Goal: Task Accomplishment & Management: Manage account settings

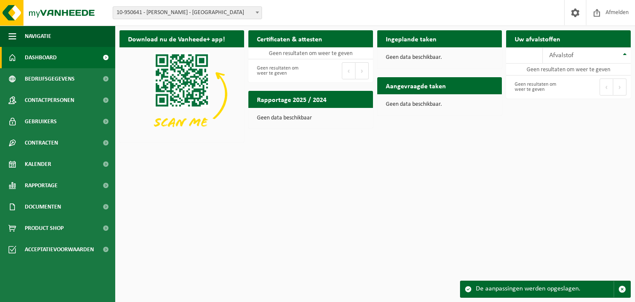
click at [151, 14] on span "10-950641 - DESSERS HERMAN - SINT-STEVENS-WOLUWE" at bounding box center [187, 13] width 148 height 12
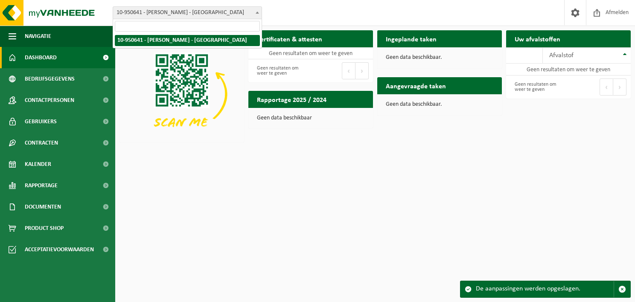
click at [151, 14] on span "10-950641 - DESSERS HERMAN - SINT-STEVENS-WOLUWE" at bounding box center [187, 13] width 148 height 12
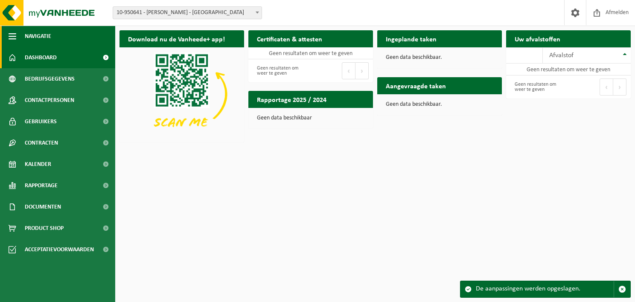
click at [27, 36] on span "Navigatie" at bounding box center [38, 36] width 26 height 21
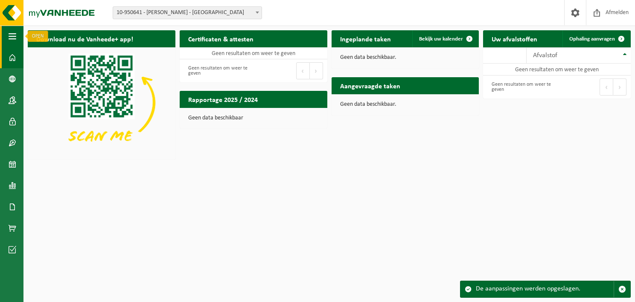
drag, startPoint x: 8, startPoint y: 32, endPoint x: 12, endPoint y: 32, distance: 4.4
click at [12, 32] on button "Navigatie" at bounding box center [11, 36] width 23 height 21
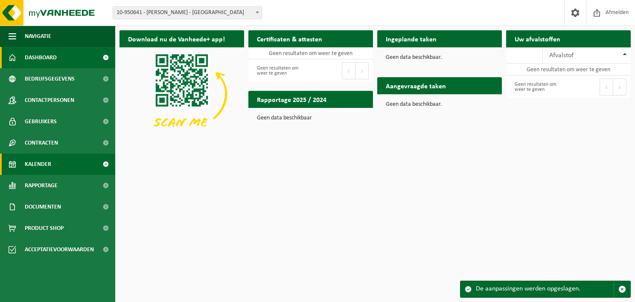
click at [58, 166] on link "Kalender" at bounding box center [57, 164] width 115 height 21
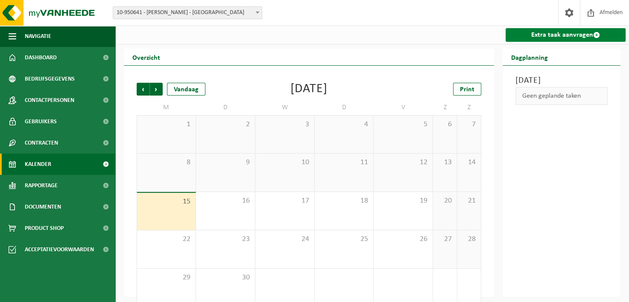
click at [573, 38] on link "Extra taak aanvragen" at bounding box center [565, 35] width 120 height 14
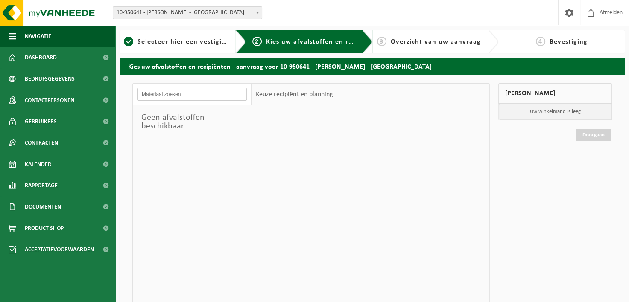
click at [173, 93] on input "text" at bounding box center [192, 94] width 110 height 13
click at [154, 42] on span "Selecteer hier een vestiging" at bounding box center [183, 41] width 92 height 7
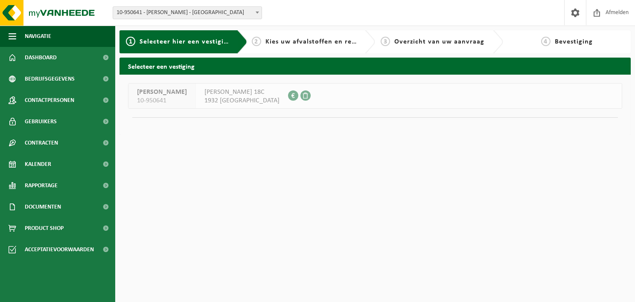
click at [300, 41] on span "Kies uw afvalstoffen en recipiënten" at bounding box center [323, 41] width 117 height 7
click at [279, 93] on span "FRANS SMOLDERSSTRAAT 18C" at bounding box center [241, 92] width 75 height 9
drag, startPoint x: 303, startPoint y: 98, endPoint x: 308, endPoint y: 97, distance: 4.5
click at [298, 98] on span at bounding box center [293, 95] width 10 height 10
click at [311, 95] on span at bounding box center [305, 95] width 10 height 10
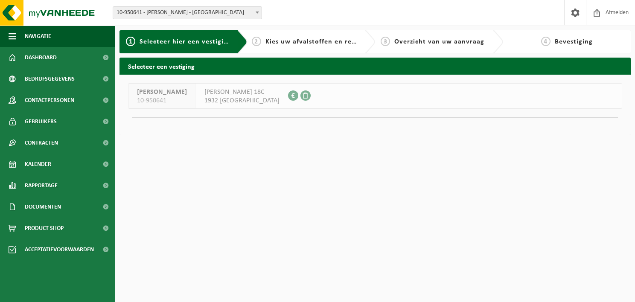
click at [139, 102] on span "10-950641" at bounding box center [162, 100] width 50 height 9
click at [282, 47] on div "2 Kies uw afvalstoffen en recipiënten" at bounding box center [305, 42] width 107 height 10
drag, startPoint x: 340, startPoint y: 38, endPoint x: 346, endPoint y: 39, distance: 6.8
click at [346, 39] on span "Kies uw afvalstoffen en recipiënten" at bounding box center [323, 41] width 117 height 7
drag, startPoint x: 346, startPoint y: 39, endPoint x: 245, endPoint y: 43, distance: 101.2
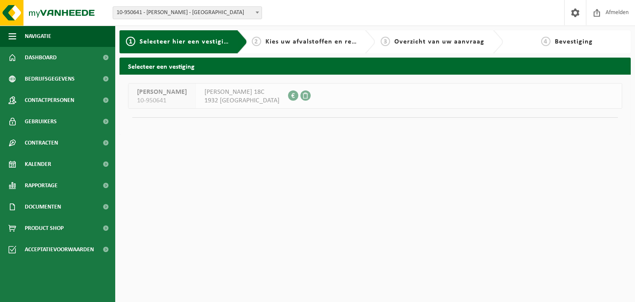
click at [197, 54] on div "1 Selecteer hier een vestiging 2 Kies uw afvalstoffen en recipiënten 3 Overzich…" at bounding box center [375, 84] width 520 height 109
click at [256, 41] on span "2" at bounding box center [256, 41] width 9 height 9
click at [408, 109] on div "DESSERS HERMAN 10-950641 FRANS SMOLDERSSTRAAT 18C 1932 SINT-STEVENS-WOLUWE 0454…" at bounding box center [374, 105] width 511 height 60
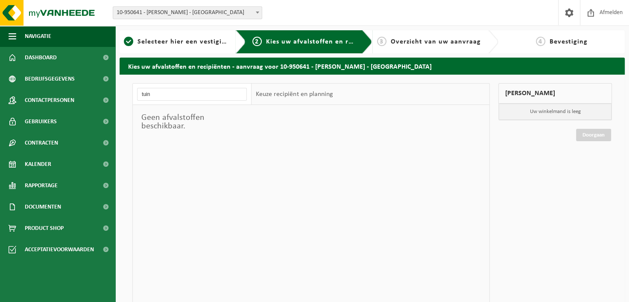
type input "tuin"
click at [324, 161] on div at bounding box center [370, 233] width 238 height 256
click at [58, 121] on link "Gebruikers" at bounding box center [57, 121] width 115 height 21
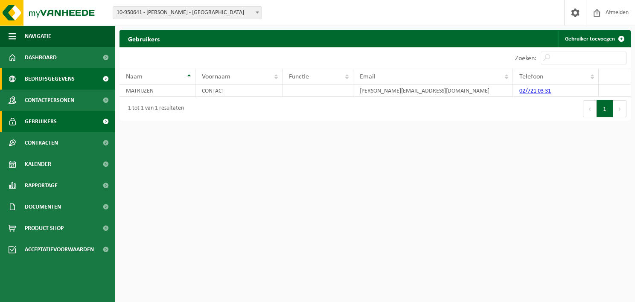
click at [63, 82] on span "Bedrijfsgegevens" at bounding box center [50, 78] width 50 height 21
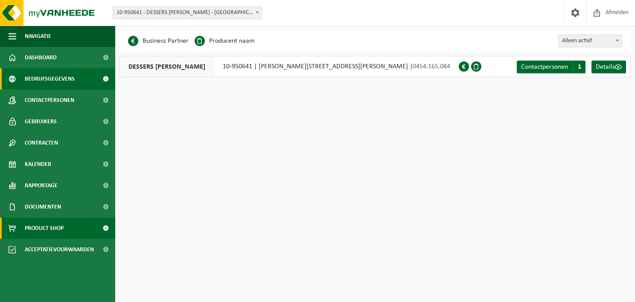
click at [78, 229] on link "Product Shop" at bounding box center [57, 228] width 115 height 21
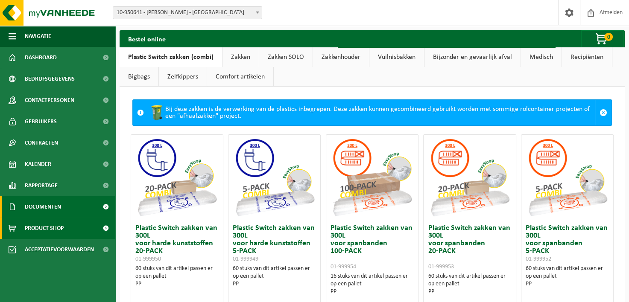
click at [58, 204] on span "Documenten" at bounding box center [43, 206] width 36 height 21
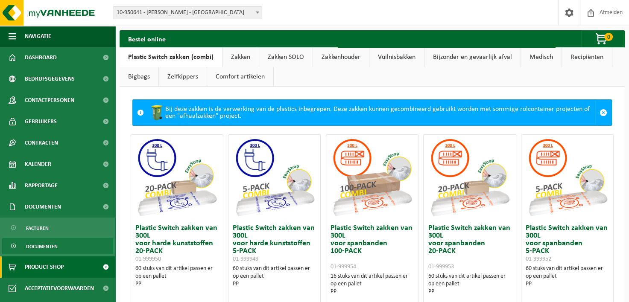
click at [46, 242] on span "Documenten" at bounding box center [42, 247] width 32 height 16
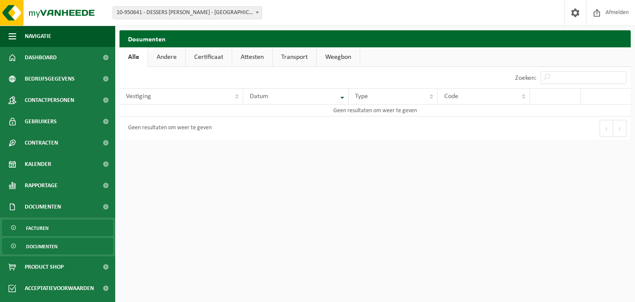
click at [51, 230] on link "Facturen" at bounding box center [57, 228] width 111 height 16
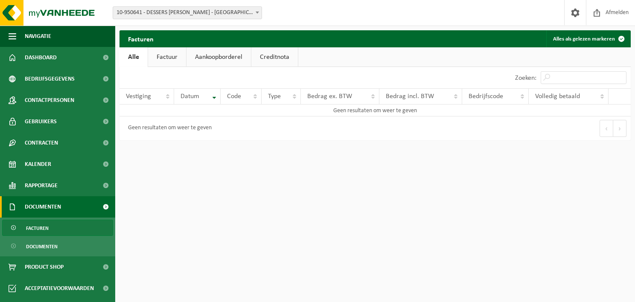
click at [174, 58] on link "Factuur" at bounding box center [167, 57] width 38 height 20
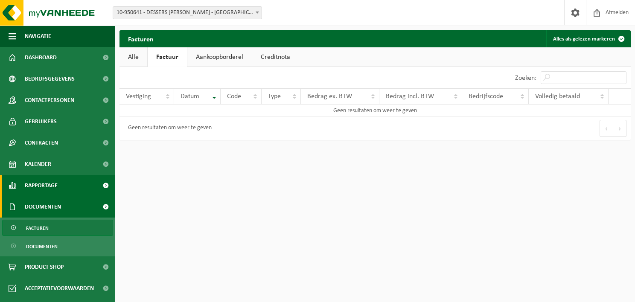
click at [75, 180] on link "Rapportage" at bounding box center [57, 185] width 115 height 21
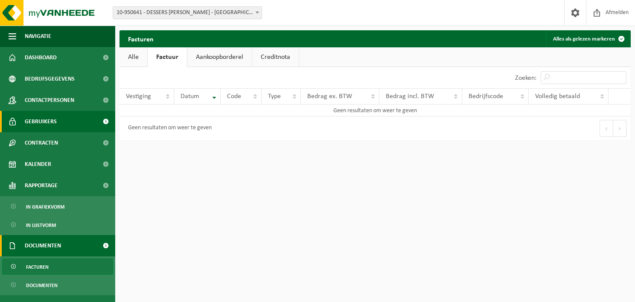
click at [49, 123] on span "Gebruikers" at bounding box center [41, 121] width 32 height 21
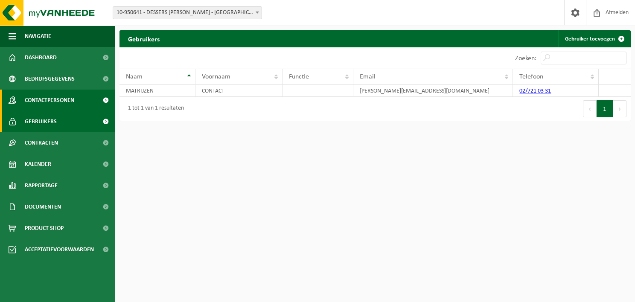
click at [57, 102] on span "Contactpersonen" at bounding box center [49, 100] width 49 height 21
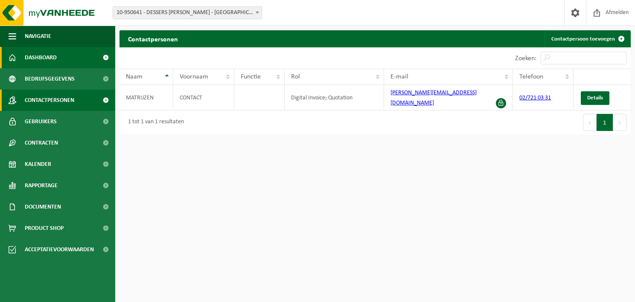
drag, startPoint x: 101, startPoint y: 53, endPoint x: 106, endPoint y: 58, distance: 6.7
click at [102, 55] on span at bounding box center [105, 57] width 19 height 21
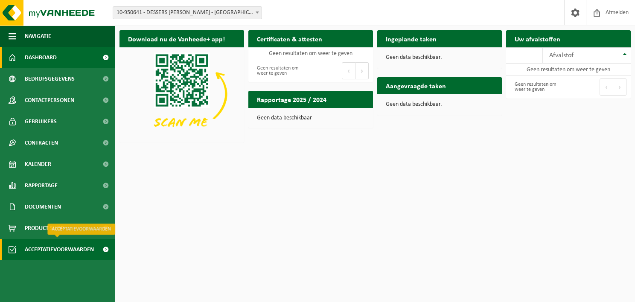
click at [96, 252] on span at bounding box center [105, 249] width 19 height 21
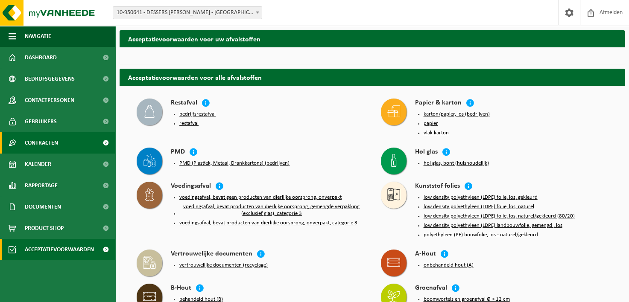
click at [67, 147] on link "Contracten" at bounding box center [57, 142] width 115 height 21
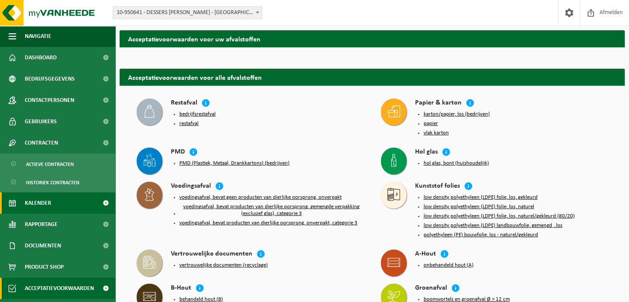
click at [64, 207] on link "Kalender" at bounding box center [57, 202] width 115 height 21
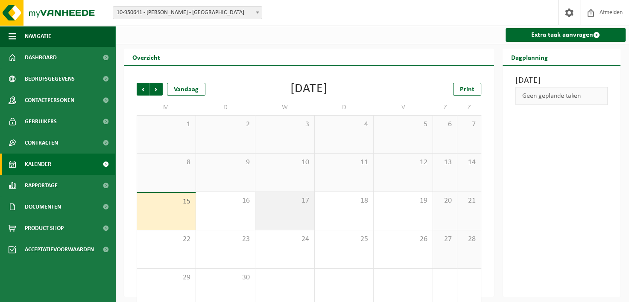
click at [305, 210] on div "17" at bounding box center [284, 211] width 59 height 38
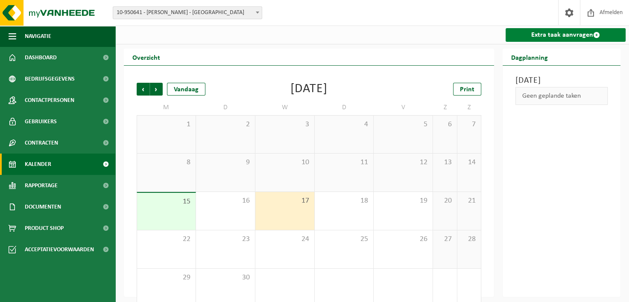
click at [572, 35] on link "Extra taak aanvragen" at bounding box center [565, 35] width 120 height 14
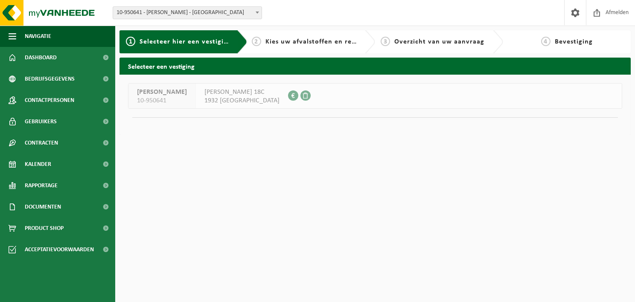
drag, startPoint x: 166, startPoint y: 97, endPoint x: 174, endPoint y: 92, distance: 10.0
click at [165, 97] on span "10-950641" at bounding box center [162, 100] width 50 height 9
click at [154, 66] on h2 "Selecteer een vestiging" at bounding box center [374, 66] width 511 height 17
drag, startPoint x: 288, startPoint y: 30, endPoint x: 286, endPoint y: 38, distance: 7.9
click at [286, 38] on div "1 Selecteer hier een vestiging 2 Kies uw afvalstoffen en recipiënten 3 Overzich…" at bounding box center [317, 69] width 635 height 139
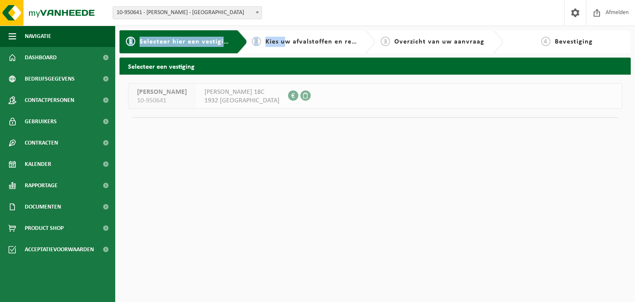
click at [285, 41] on span "Kies uw afvalstoffen en recipiënten" at bounding box center [323, 41] width 117 height 7
click at [257, 43] on span "2" at bounding box center [256, 41] width 9 height 9
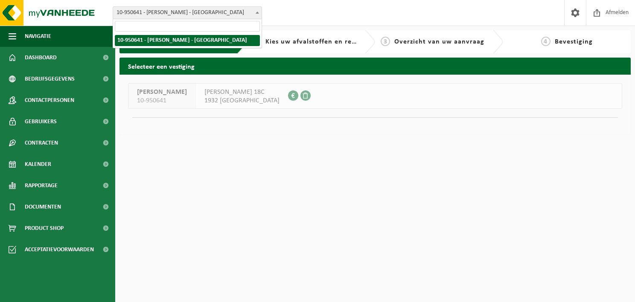
click at [258, 15] on span at bounding box center [257, 12] width 9 height 11
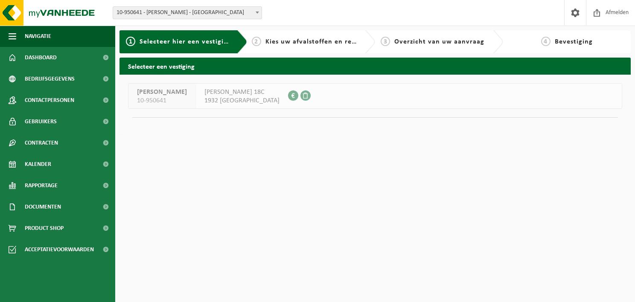
click at [258, 15] on span at bounding box center [257, 12] width 9 height 11
drag, startPoint x: 265, startPoint y: 180, endPoint x: 284, endPoint y: 143, distance: 42.0
click at [266, 178] on html "Vestiging: 10-950641 - DESSERS HERMAN - SINT-STEVENS-WOLUWE 10-950641 - DESSERS…" at bounding box center [317, 151] width 635 height 302
drag, startPoint x: 138, startPoint y: 92, endPoint x: 160, endPoint y: 96, distance: 23.0
click at [138, 93] on span "DESSERS HERMAN" at bounding box center [162, 92] width 50 height 9
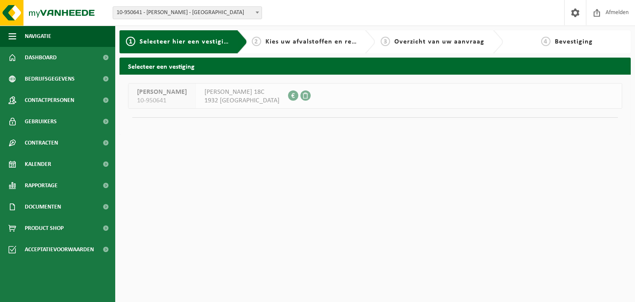
click at [262, 96] on span "FRANS SMOLDERSSTRAAT 18C" at bounding box center [241, 92] width 75 height 9
click at [266, 97] on span "FRANS SMOLDERSSTRAAT 18C 1932 SINT-STEVENS-WOLUWE" at bounding box center [241, 96] width 75 height 17
click at [288, 97] on div "FRANS SMOLDERSSTRAAT 18C 1932 SINT-STEVENS-WOLUWE 0454.165.084" at bounding box center [242, 96] width 92 height 25
click at [288, 94] on div "FRANS SMOLDERSSTRAAT 18C 1932 SINT-STEVENS-WOLUWE 0454.165.084" at bounding box center [242, 96] width 92 height 25
click at [281, 38] on div "2 Kies uw afvalstoffen en recipiënten" at bounding box center [305, 42] width 107 height 10
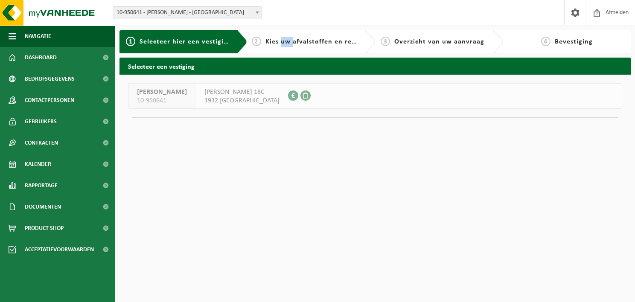
click at [281, 38] on span "Kies uw afvalstoffen en recipiënten" at bounding box center [323, 41] width 117 height 7
drag, startPoint x: 281, startPoint y: 38, endPoint x: 265, endPoint y: 170, distance: 133.3
click at [267, 172] on html "Vestiging: 10-950641 - DESSERS HERMAN - SINT-STEVENS-WOLUWE 10-950641 - DESSERS…" at bounding box center [317, 151] width 635 height 302
click at [55, 129] on span "Gebruikers" at bounding box center [41, 121] width 32 height 21
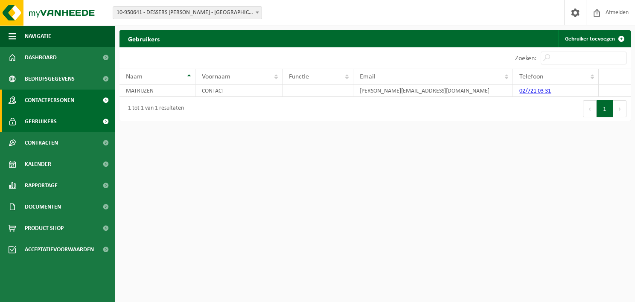
click at [66, 108] on span "Contactpersonen" at bounding box center [49, 100] width 49 height 21
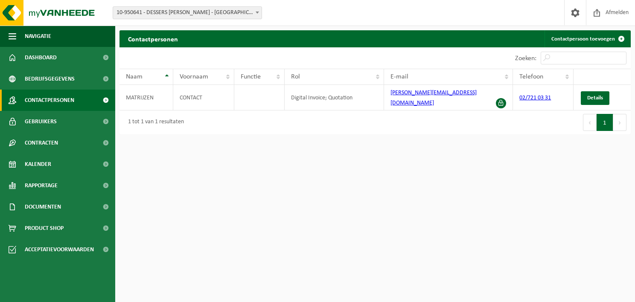
click at [71, 183] on link "Rapportage" at bounding box center [57, 185] width 115 height 21
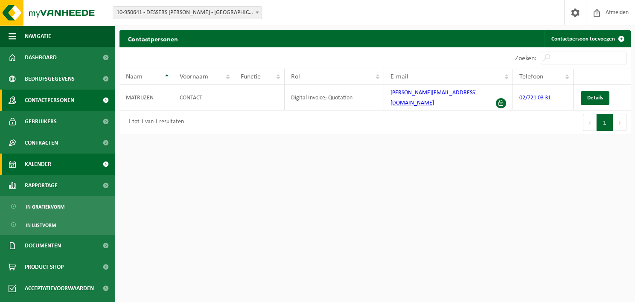
click at [73, 167] on link "Kalender" at bounding box center [57, 164] width 115 height 21
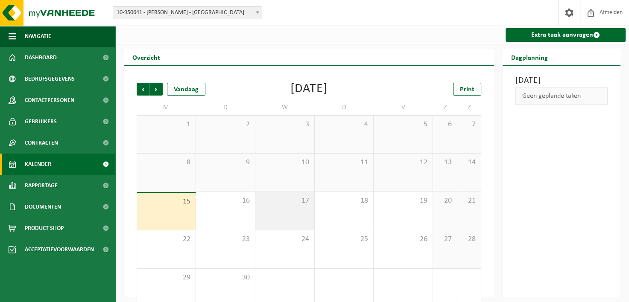
click at [295, 205] on span "17" at bounding box center [284, 200] width 50 height 9
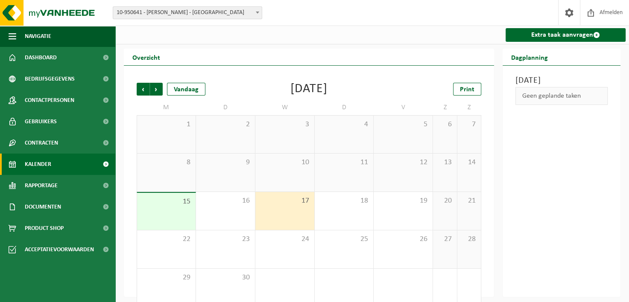
click at [546, 105] on div "Geen geplande taken" at bounding box center [561, 96] width 92 height 18
click at [535, 59] on h2 "Dagplanning" at bounding box center [529, 57] width 54 height 17
drag, startPoint x: 535, startPoint y: 59, endPoint x: 511, endPoint y: 61, distance: 24.4
click at [511, 61] on h2 "Dagplanning" at bounding box center [529, 57] width 54 height 17
click at [557, 41] on link "Extra taak aanvragen" at bounding box center [565, 35] width 120 height 14
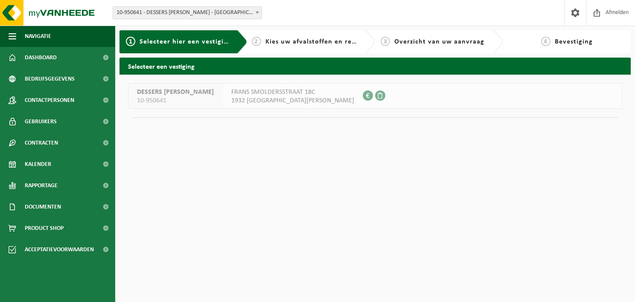
drag, startPoint x: 258, startPoint y: 48, endPoint x: 266, endPoint y: 41, distance: 11.2
click at [258, 48] on div "2 Kies uw afvalstoffen en recipiënten" at bounding box center [311, 41] width 128 height 23
click at [578, 18] on span at bounding box center [575, 12] width 13 height 25
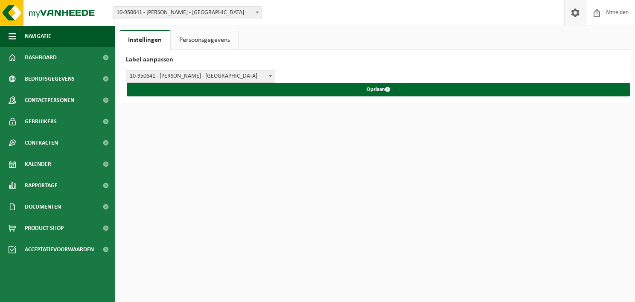
click at [214, 40] on link "Persoonsgegevens" at bounding box center [205, 40] width 68 height 20
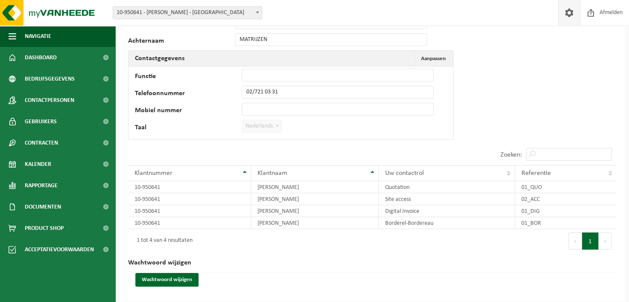
scroll to position [62, 0]
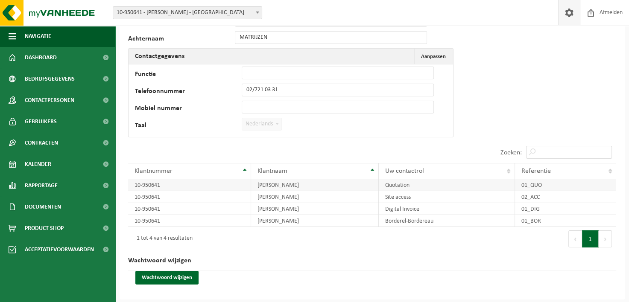
click at [145, 183] on td "10-950641" at bounding box center [189, 185] width 123 height 12
click at [395, 183] on td "Quotation" at bounding box center [446, 185] width 136 height 12
click at [287, 183] on td "DESSERS [PERSON_NAME]" at bounding box center [315, 185] width 128 height 12
click at [539, 183] on td "01_QUO" at bounding box center [565, 185] width 101 height 12
click at [536, 183] on td "01_QUO" at bounding box center [565, 185] width 101 height 12
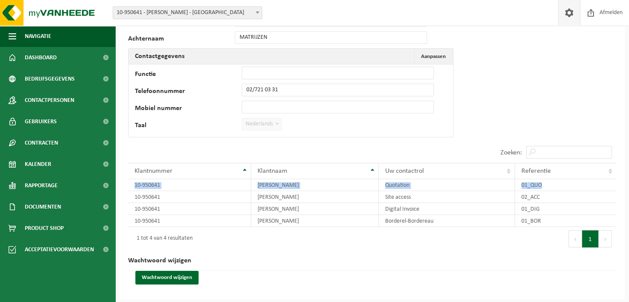
drag, startPoint x: 536, startPoint y: 183, endPoint x: 653, endPoint y: 184, distance: 116.9
click at [628, 184] on html "Vestiging: 10-950641 - DESSERS HERMAN - SINT-STEVENS-WOLUWE 10-950641 - DESSERS…" at bounding box center [314, 89] width 629 height 302
click at [540, 185] on td "01_QUO" at bounding box center [565, 185] width 101 height 12
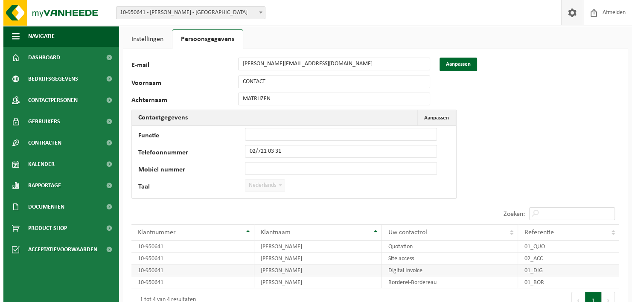
scroll to position [0, 0]
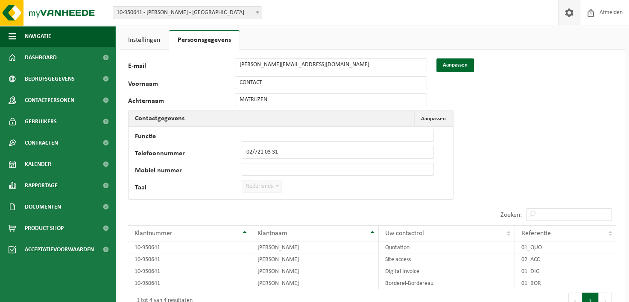
click at [148, 41] on link "Instellingen" at bounding box center [143, 40] width 49 height 20
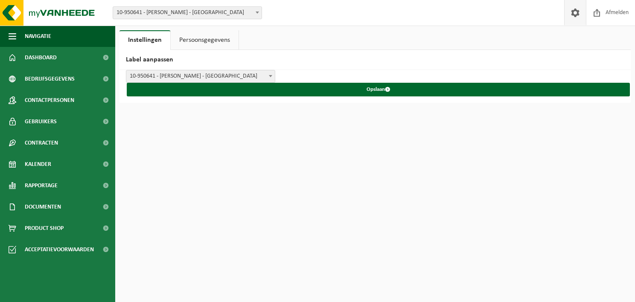
click at [272, 75] on b at bounding box center [270, 76] width 3 height 2
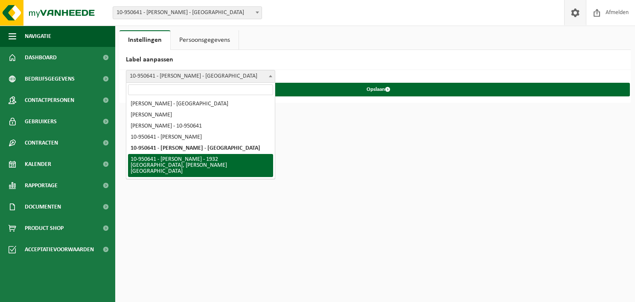
select select "5"
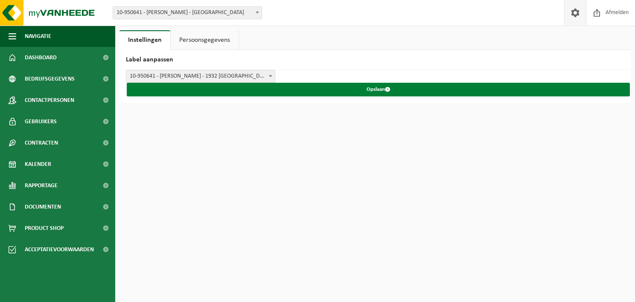
click at [390, 91] on span "submit" at bounding box center [388, 90] width 6 height 6
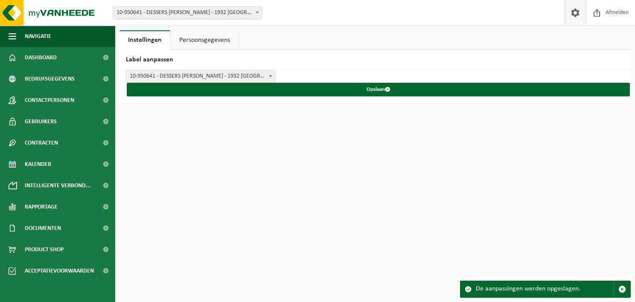
click at [198, 37] on link "Persoonsgegevens" at bounding box center [205, 40] width 68 height 20
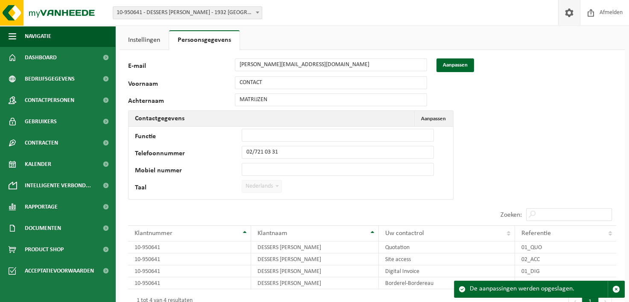
click at [140, 43] on link "Instellingen" at bounding box center [143, 40] width 49 height 20
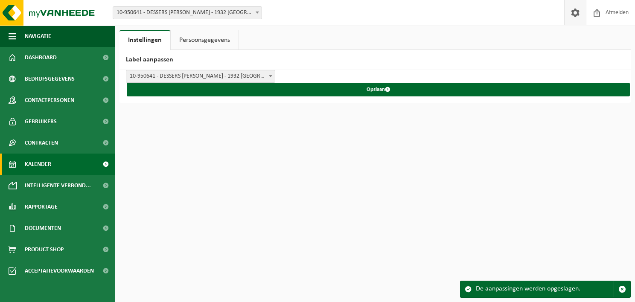
click at [65, 162] on link "Kalender" at bounding box center [57, 164] width 115 height 21
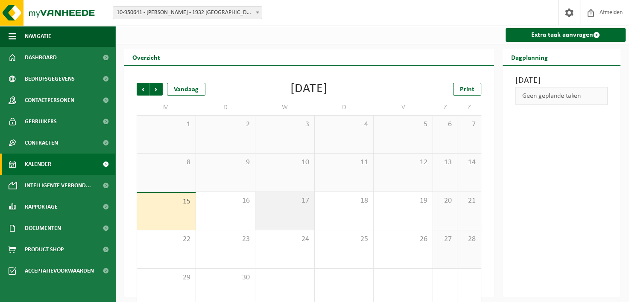
click at [297, 206] on span "17" at bounding box center [284, 200] width 50 height 9
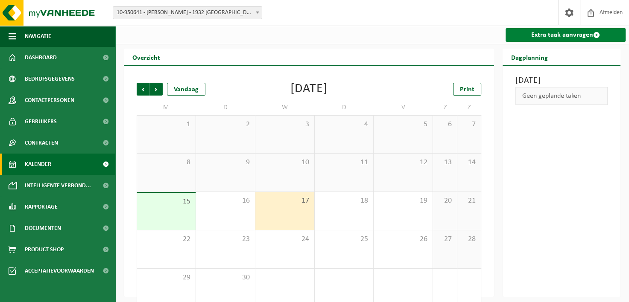
click at [557, 32] on link "Extra taak aanvragen" at bounding box center [565, 35] width 120 height 14
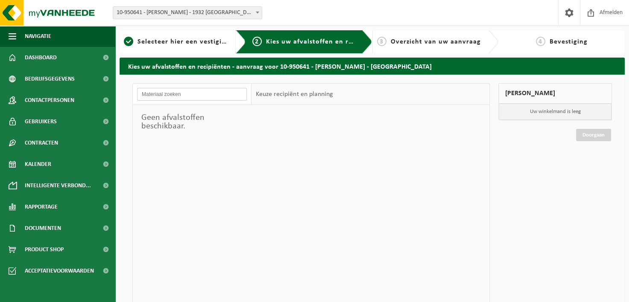
click at [179, 96] on input "text" at bounding box center [192, 94] width 110 height 13
click at [185, 128] on div "Geen afvalstoffen beschikbaar." at bounding box center [192, 122] width 119 height 34
drag, startPoint x: 287, startPoint y: 99, endPoint x: 279, endPoint y: 96, distance: 8.0
click at [287, 99] on div "Keuze recipiënt en planning" at bounding box center [293, 94] width 85 height 21
click at [229, 97] on input "text" at bounding box center [192, 94] width 110 height 13
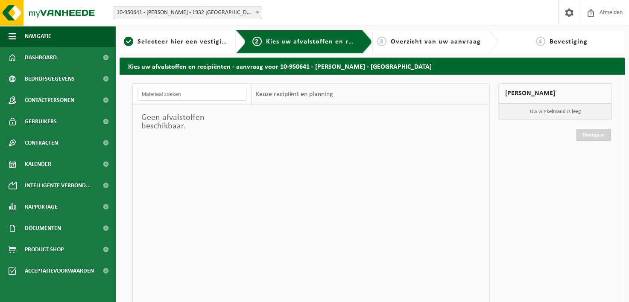
click at [292, 92] on div "Keuze recipiënt en planning" at bounding box center [293, 94] width 85 height 21
click at [201, 94] on input "text" at bounding box center [192, 94] width 110 height 13
click at [172, 125] on div "Geen afvalstoffen beschikbaar." at bounding box center [192, 122] width 119 height 34
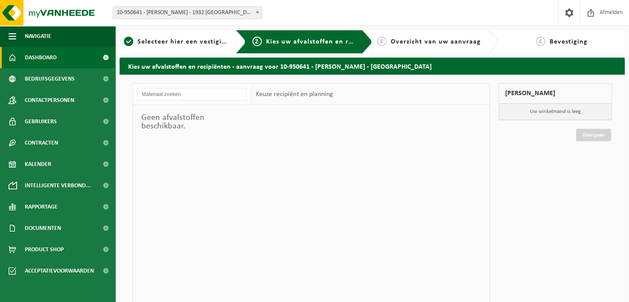
click at [18, 56] on link "Dashboard" at bounding box center [57, 57] width 115 height 21
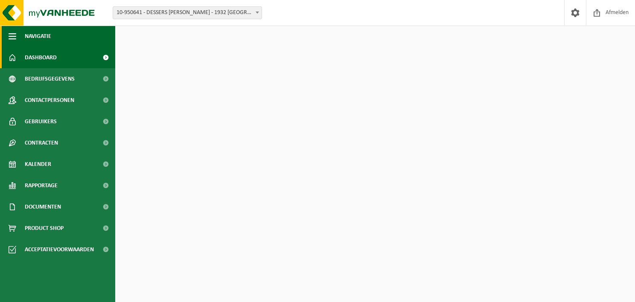
click at [10, 32] on span "button" at bounding box center [13, 36] width 8 height 21
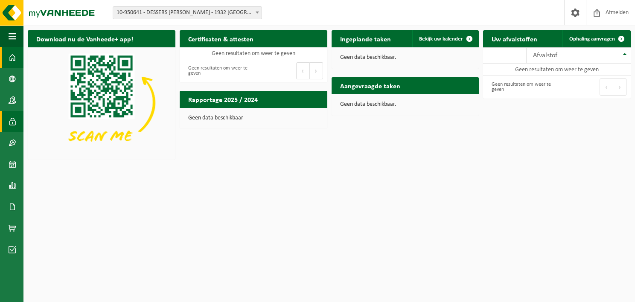
click at [15, 119] on span at bounding box center [13, 121] width 8 height 21
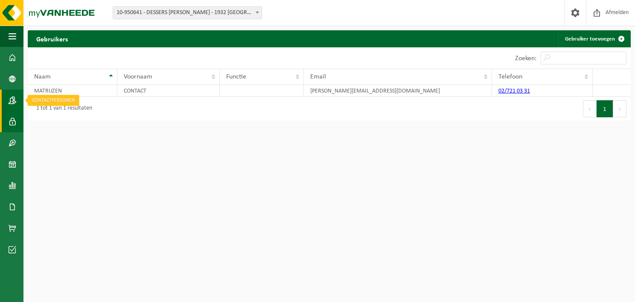
click at [15, 98] on span at bounding box center [13, 100] width 8 height 21
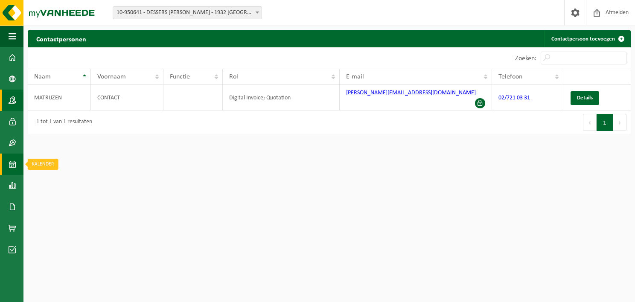
click at [12, 164] on span at bounding box center [13, 164] width 8 height 21
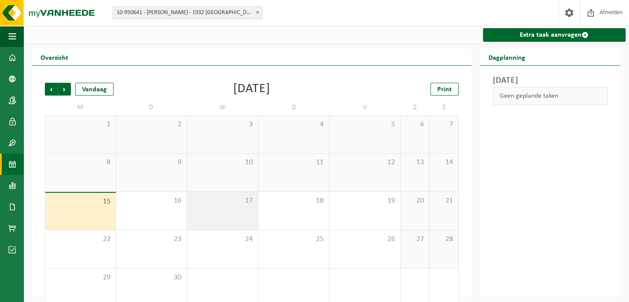
click at [234, 208] on div "17" at bounding box center [222, 211] width 71 height 38
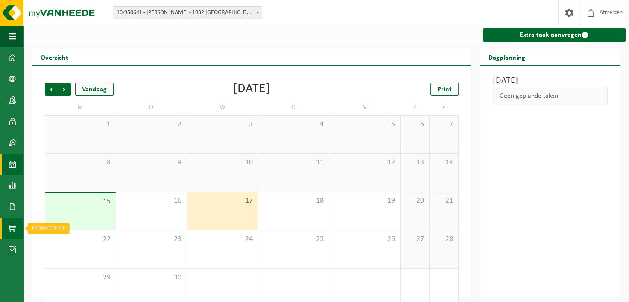
click at [14, 228] on span at bounding box center [13, 228] width 8 height 21
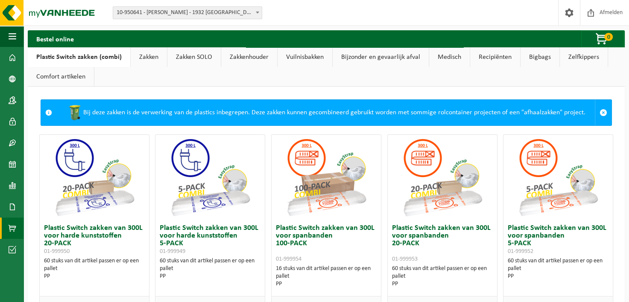
click at [495, 57] on link "Recipiënten" at bounding box center [495, 57] width 50 height 20
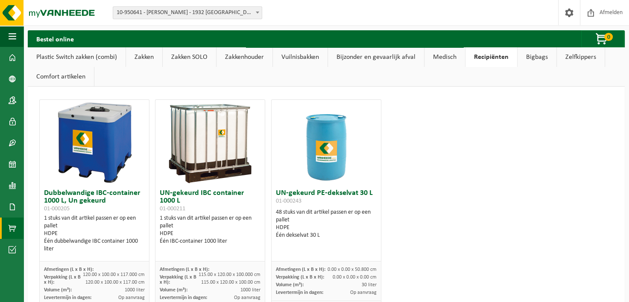
click at [582, 56] on link "Zelfkippers" at bounding box center [580, 57] width 48 height 20
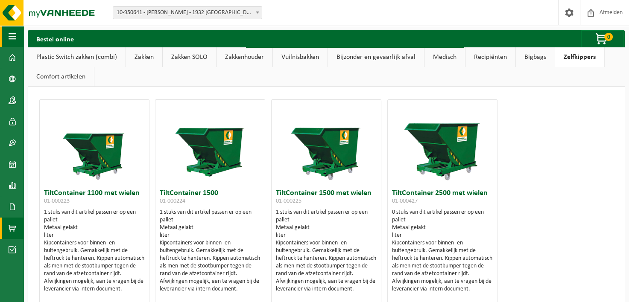
click at [7, 37] on button "Navigatie" at bounding box center [11, 36] width 23 height 21
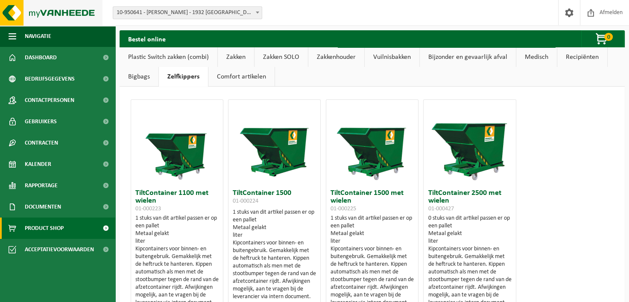
click at [12, 9] on img at bounding box center [51, 13] width 102 height 26
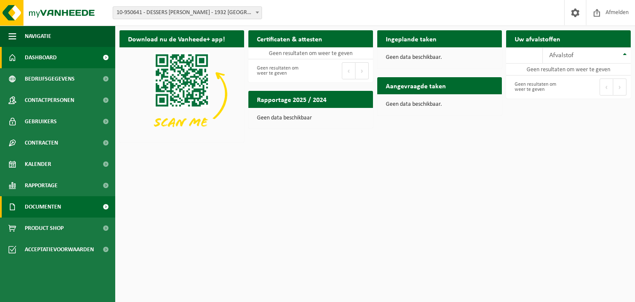
click at [77, 203] on link "Documenten" at bounding box center [57, 206] width 115 height 21
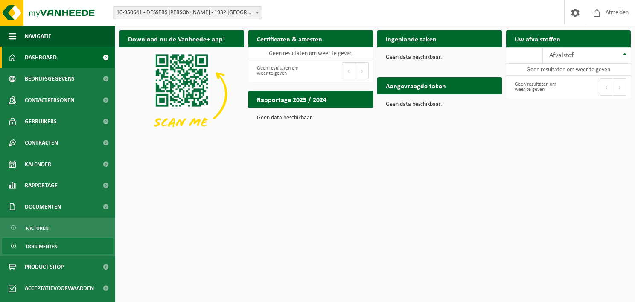
click at [58, 247] on link "Documenten" at bounding box center [57, 246] width 111 height 16
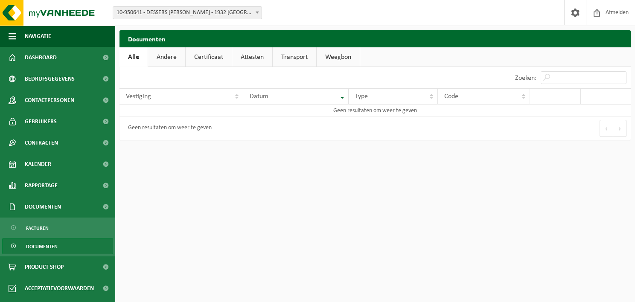
click at [203, 55] on link "Certificaat" at bounding box center [209, 57] width 46 height 20
click at [295, 58] on link "Transport" at bounding box center [295, 57] width 44 height 20
click at [351, 55] on link "Weegbon" at bounding box center [339, 57] width 43 height 20
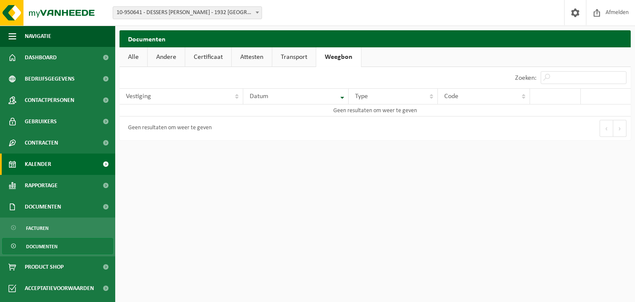
click at [67, 160] on link "Kalender" at bounding box center [57, 164] width 115 height 21
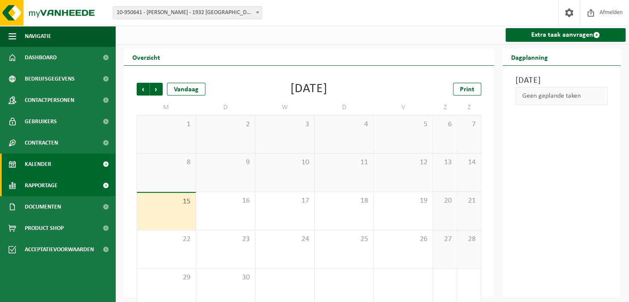
click at [55, 188] on span "Rapportage" at bounding box center [41, 185] width 33 height 21
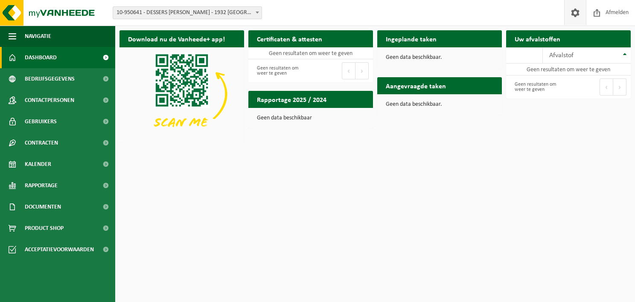
click at [570, 16] on span at bounding box center [575, 12] width 13 height 25
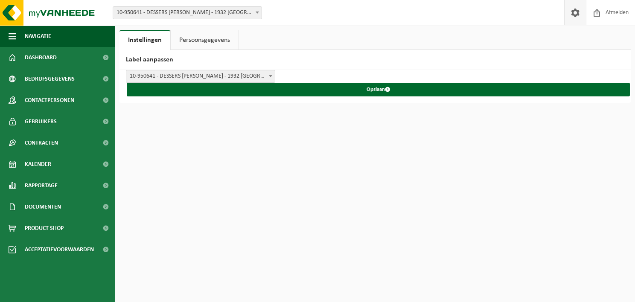
click at [203, 42] on link "Persoonsgegevens" at bounding box center [205, 40] width 68 height 20
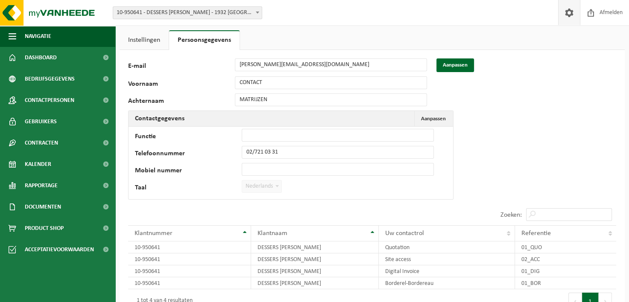
click at [144, 40] on link "Instellingen" at bounding box center [143, 40] width 49 height 20
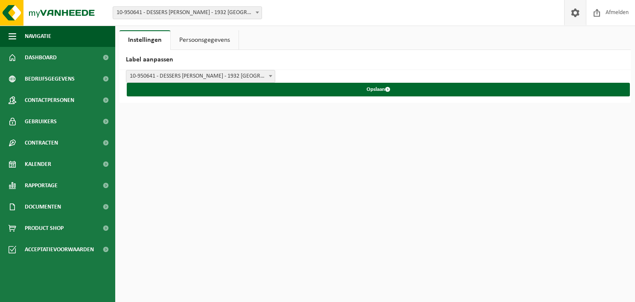
click at [203, 43] on link "Persoonsgegevens" at bounding box center [205, 40] width 68 height 20
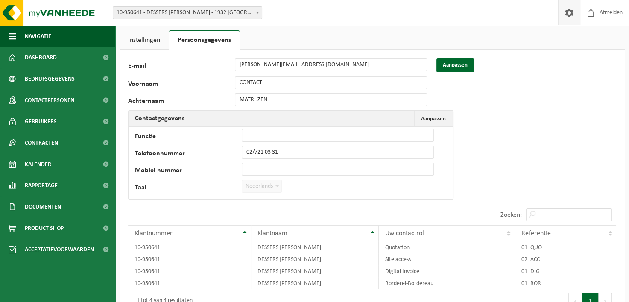
click at [148, 42] on link "Instellingen" at bounding box center [143, 40] width 49 height 20
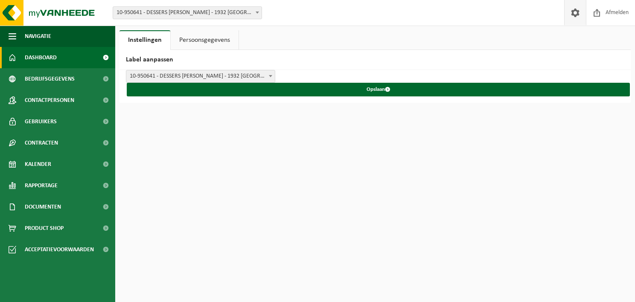
click at [63, 55] on link "Dashboard" at bounding box center [57, 57] width 115 height 21
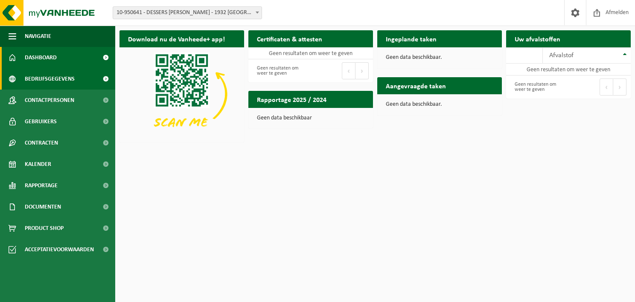
click at [72, 83] on span "Bedrijfsgegevens" at bounding box center [50, 78] width 50 height 21
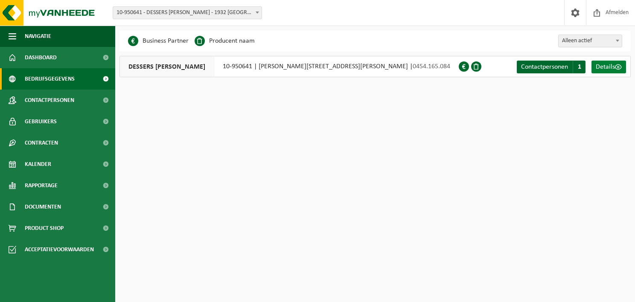
click at [599, 67] on span "Details" at bounding box center [605, 67] width 19 height 7
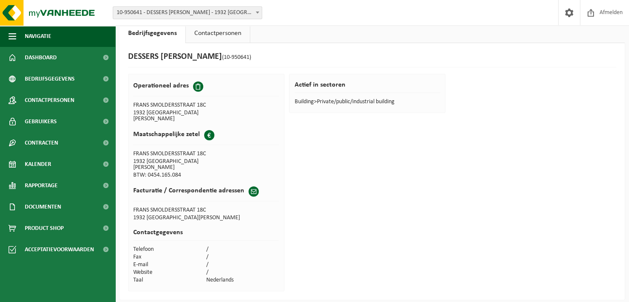
scroll to position [12, 0]
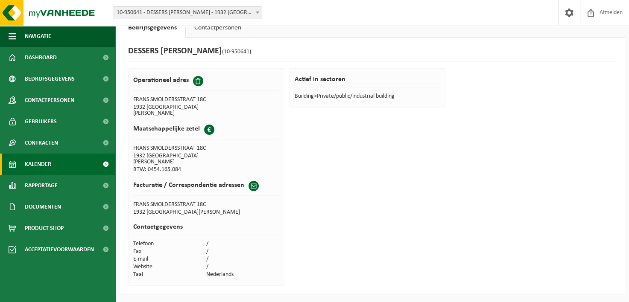
drag, startPoint x: 77, startPoint y: 158, endPoint x: 76, endPoint y: 154, distance: 4.3
click at [76, 157] on link "Kalender" at bounding box center [57, 164] width 115 height 21
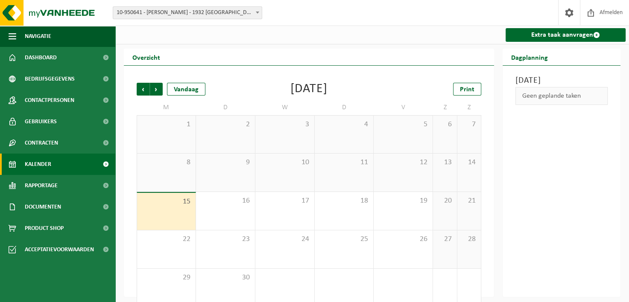
click at [75, 143] on link "Contracten" at bounding box center [57, 142] width 115 height 21
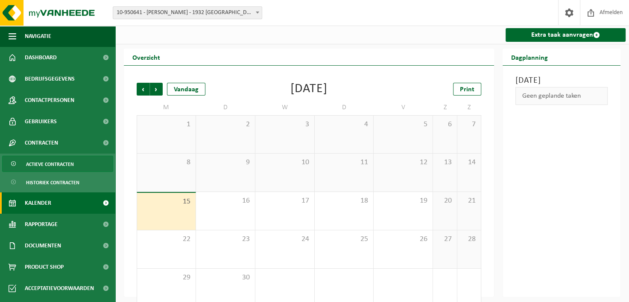
click at [78, 167] on link "Actieve contracten" at bounding box center [57, 164] width 111 height 16
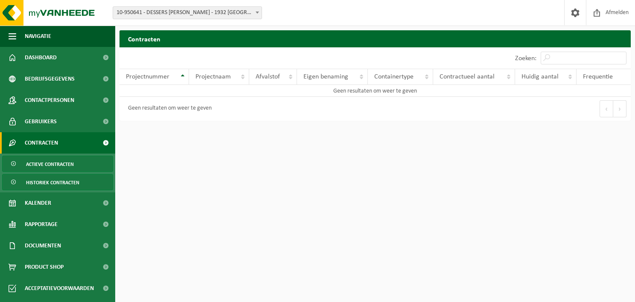
click at [73, 179] on span "Historiek contracten" at bounding box center [52, 183] width 53 height 16
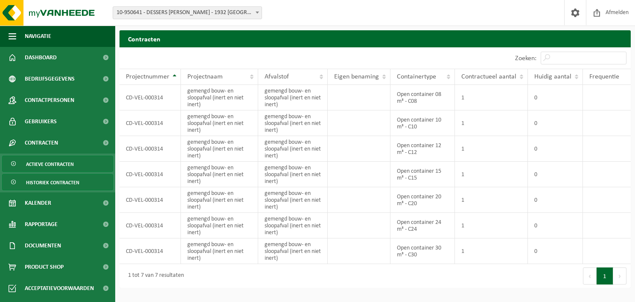
click at [41, 169] on span "Actieve contracten" at bounding box center [50, 164] width 48 height 16
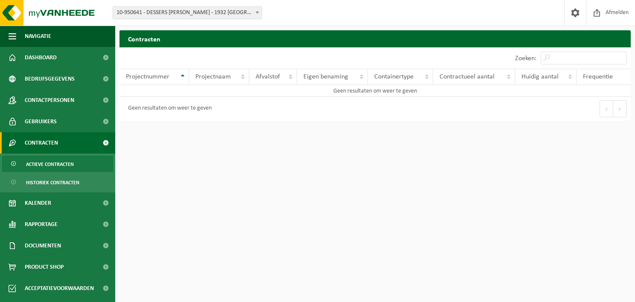
click at [45, 140] on span "Contracten" at bounding box center [41, 142] width 33 height 21
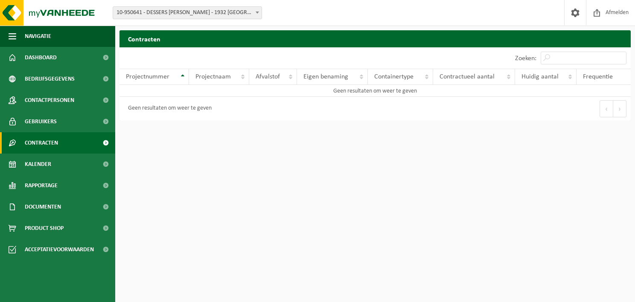
click at [107, 143] on span at bounding box center [105, 142] width 19 height 21
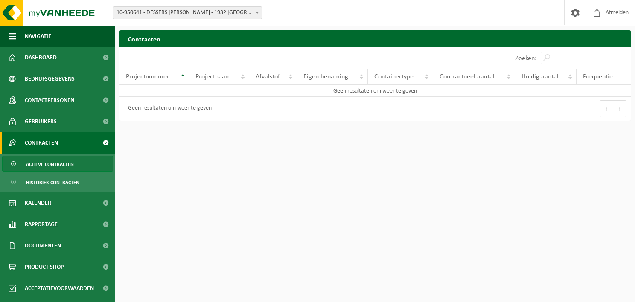
click at [83, 167] on link "Actieve contracten" at bounding box center [57, 164] width 111 height 16
click at [88, 179] on link "Historiek contracten" at bounding box center [57, 182] width 111 height 16
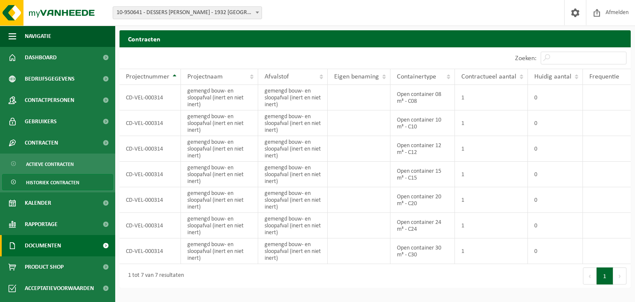
click at [57, 246] on span "Documenten" at bounding box center [43, 245] width 36 height 21
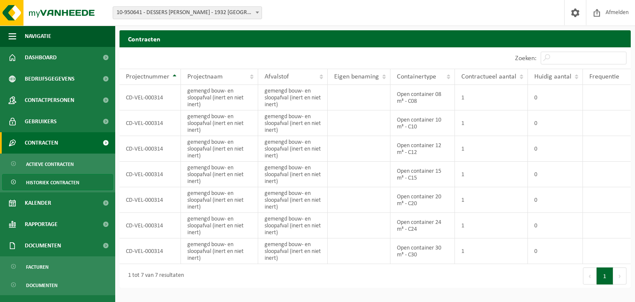
click at [96, 142] on span at bounding box center [105, 142] width 19 height 21
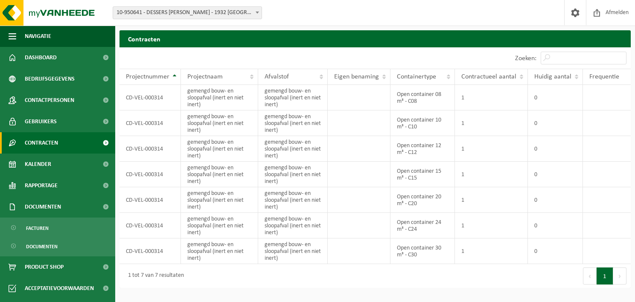
click at [111, 143] on span at bounding box center [105, 142] width 19 height 21
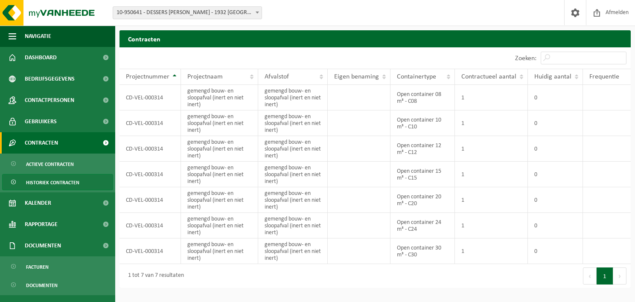
click at [96, 143] on span at bounding box center [105, 142] width 19 height 21
